Goal: Communication & Community: Connect with others

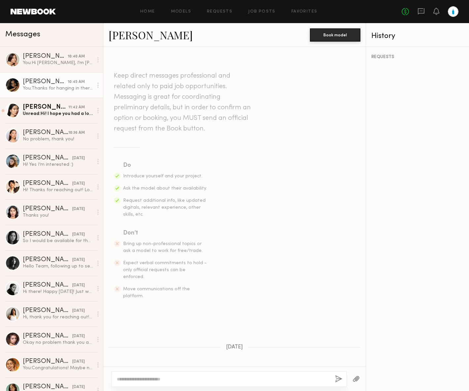
scroll to position [272, 0]
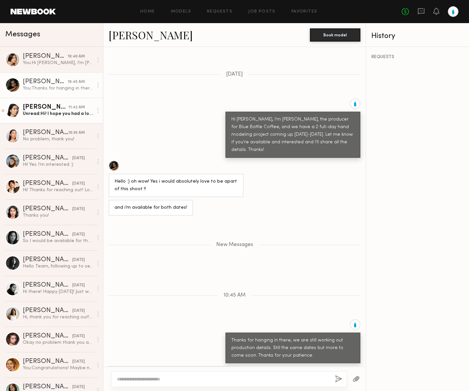
click at [36, 110] on div "[PERSON_NAME]" at bounding box center [46, 107] width 46 height 7
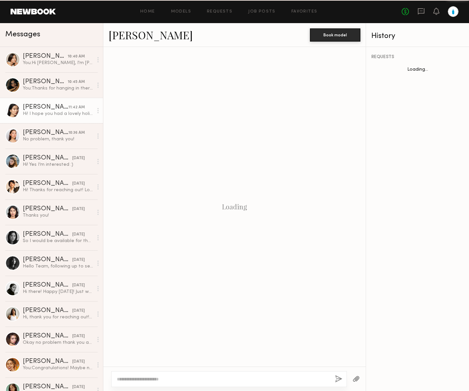
scroll to position [445, 0]
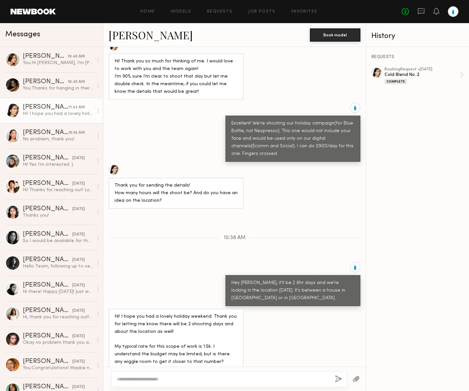
click at [199, 378] on textarea at bounding box center [223, 378] width 213 height 7
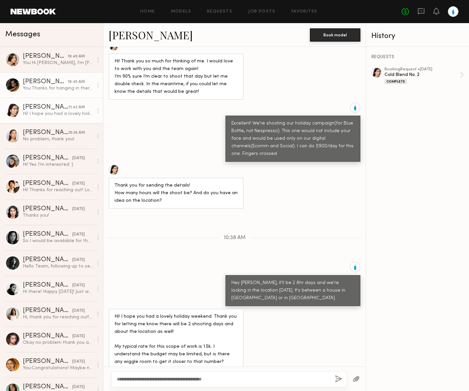
type textarea "**********"
click at [41, 81] on div "[PERSON_NAME]" at bounding box center [45, 82] width 45 height 7
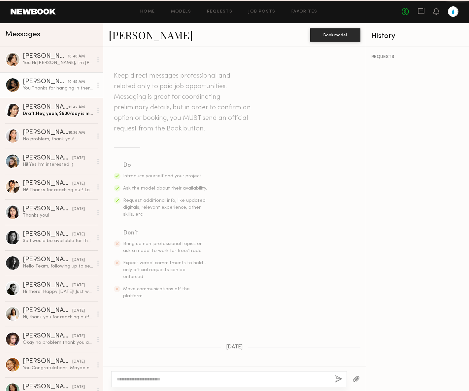
scroll to position [222, 0]
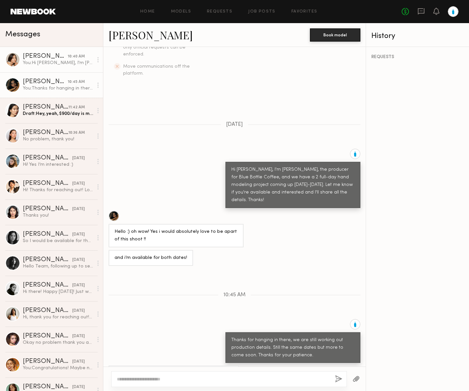
click at [45, 60] on div "You: Hi [PERSON_NAME], I'm [PERSON_NAME], the producer for Blue Bottle Coffee, …" at bounding box center [58, 63] width 70 height 6
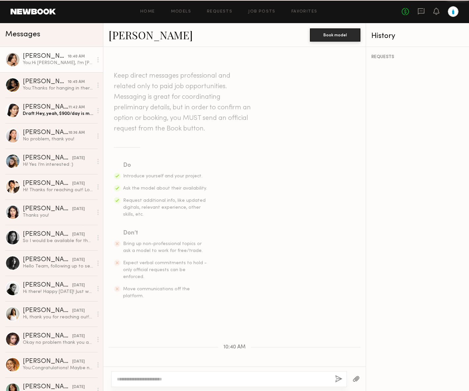
scroll to position [90, 0]
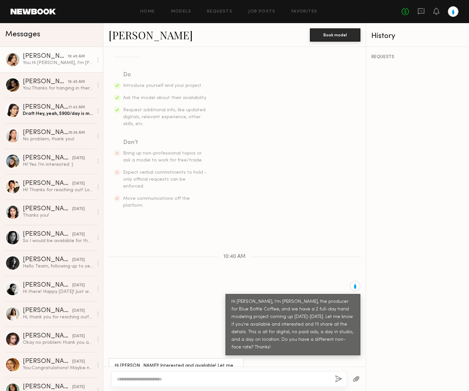
click at [137, 35] on link "[PERSON_NAME]" at bounding box center [151, 35] width 84 height 14
